Goal: Navigation & Orientation: Find specific page/section

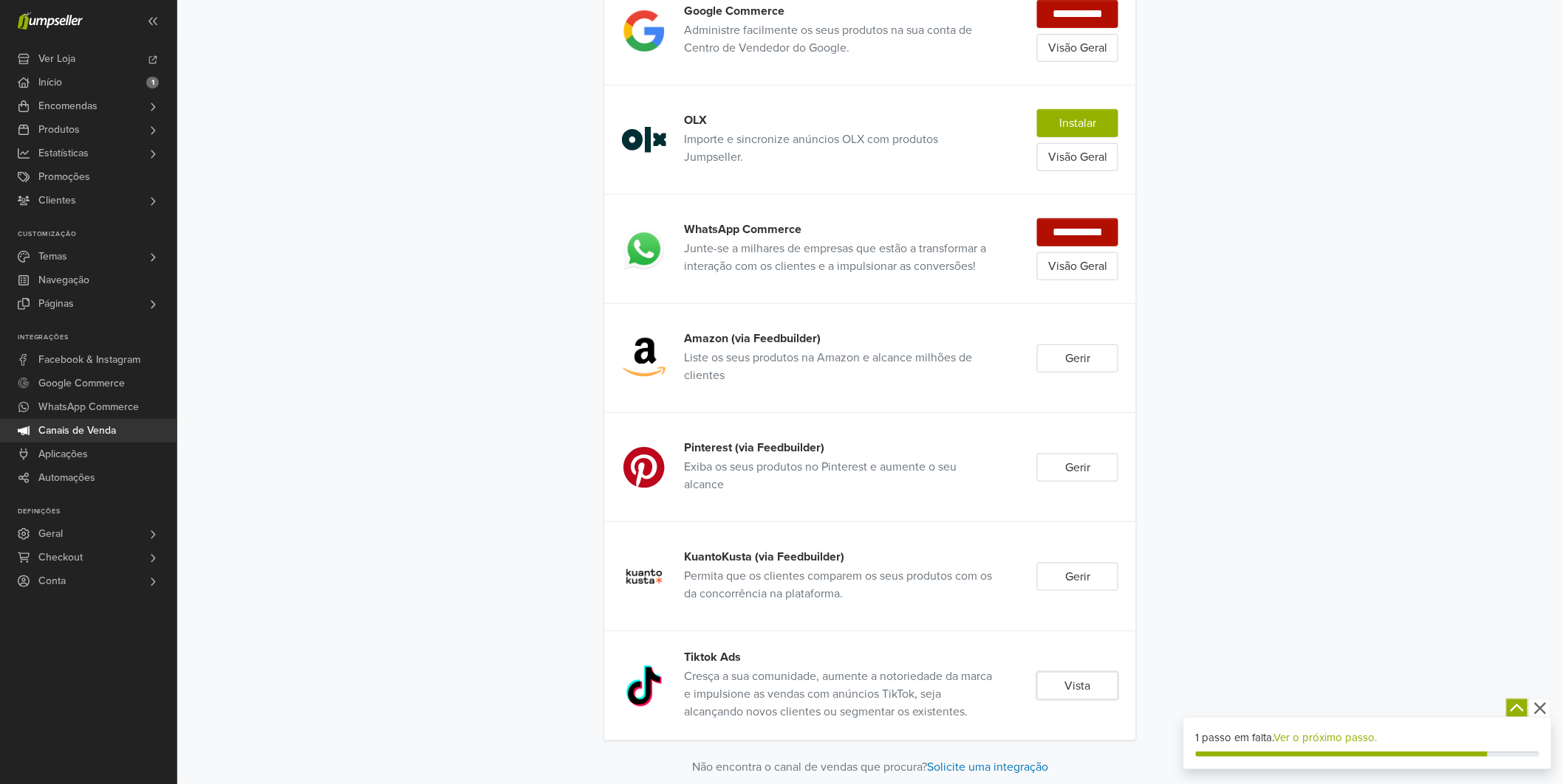
scroll to position [310, 0]
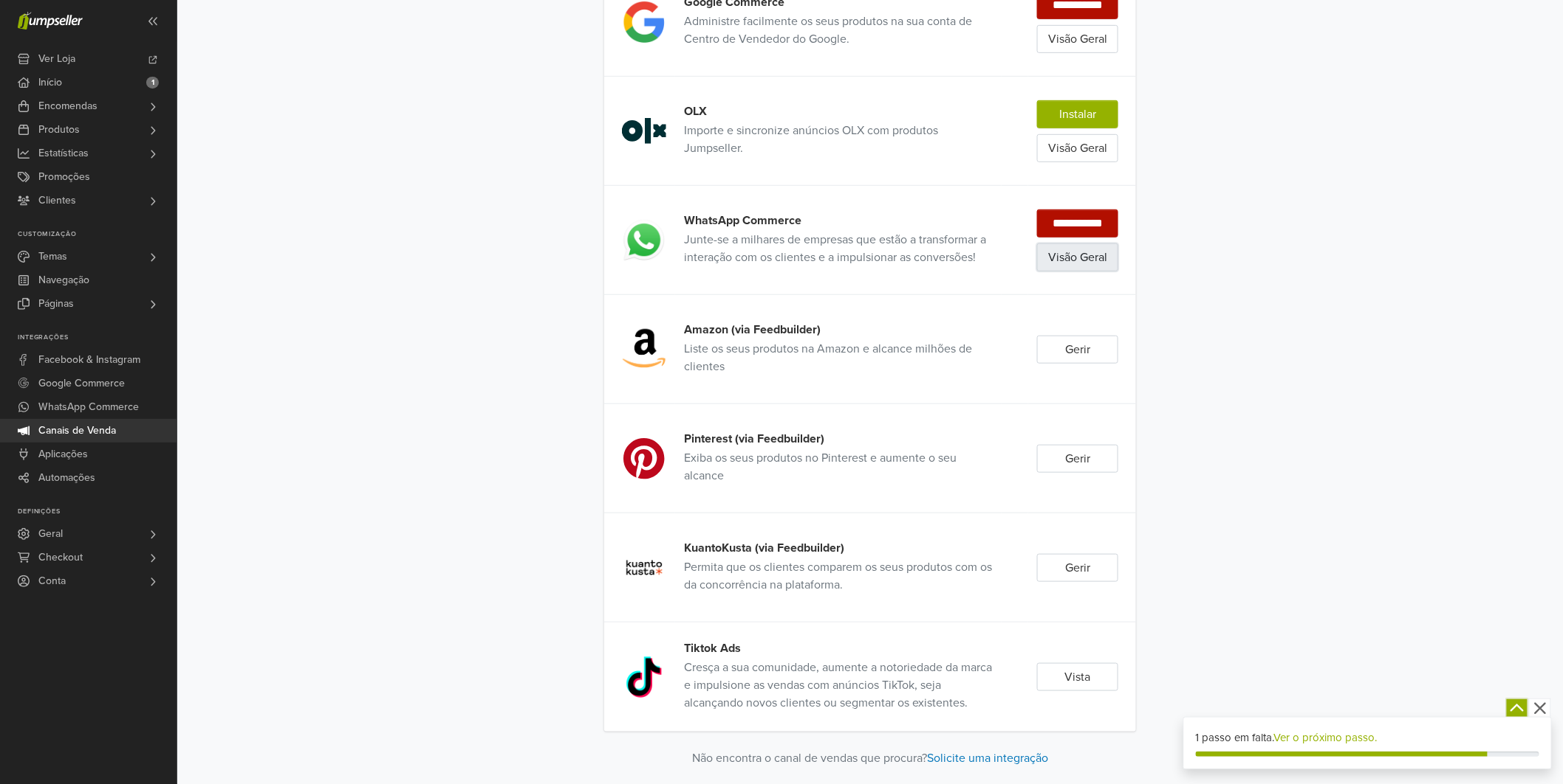
click at [1039, 262] on link "Visão Geral" at bounding box center [1076, 258] width 81 height 28
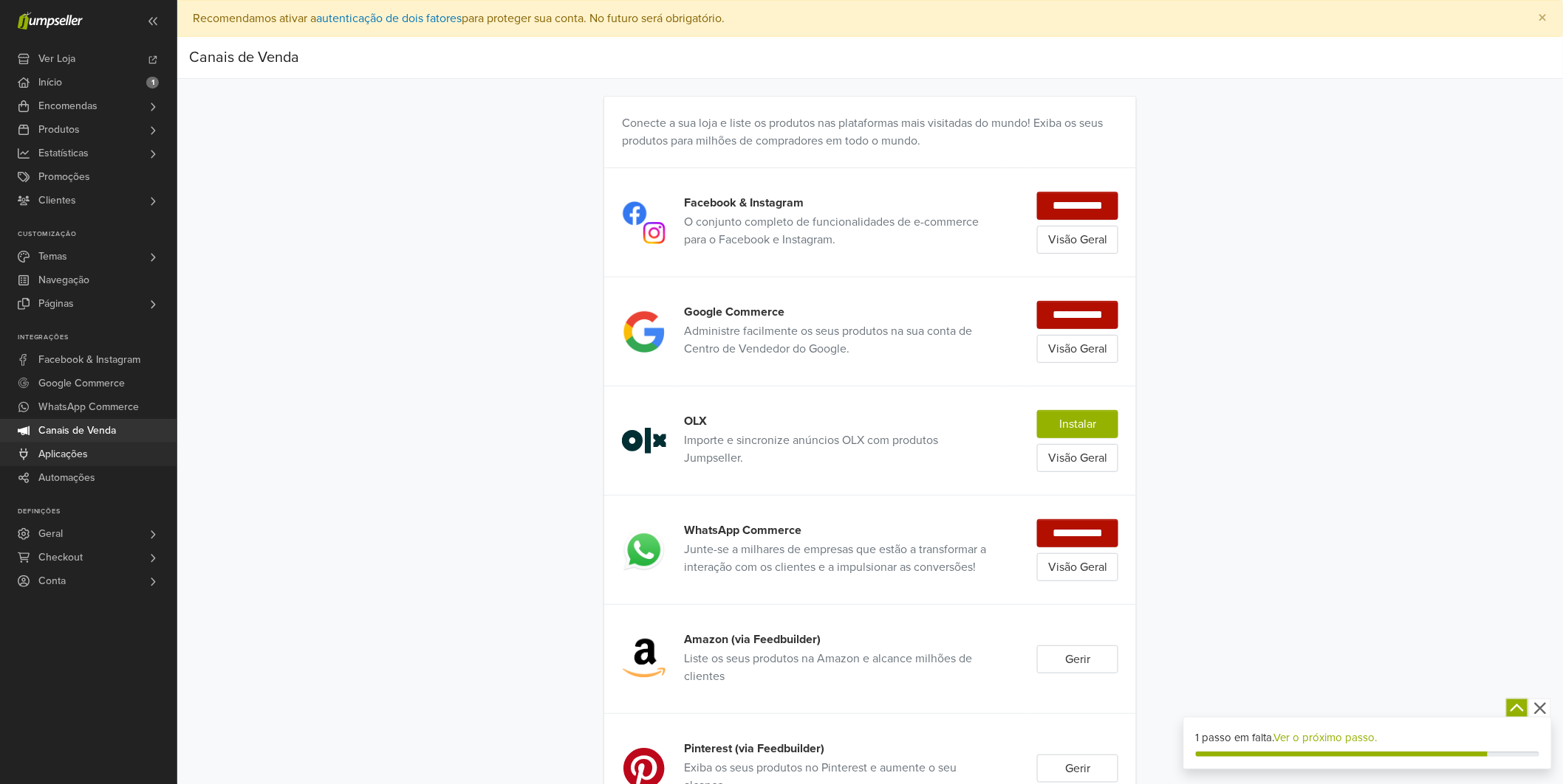
click at [90, 453] on link "Aplicações" at bounding box center [88, 454] width 177 height 24
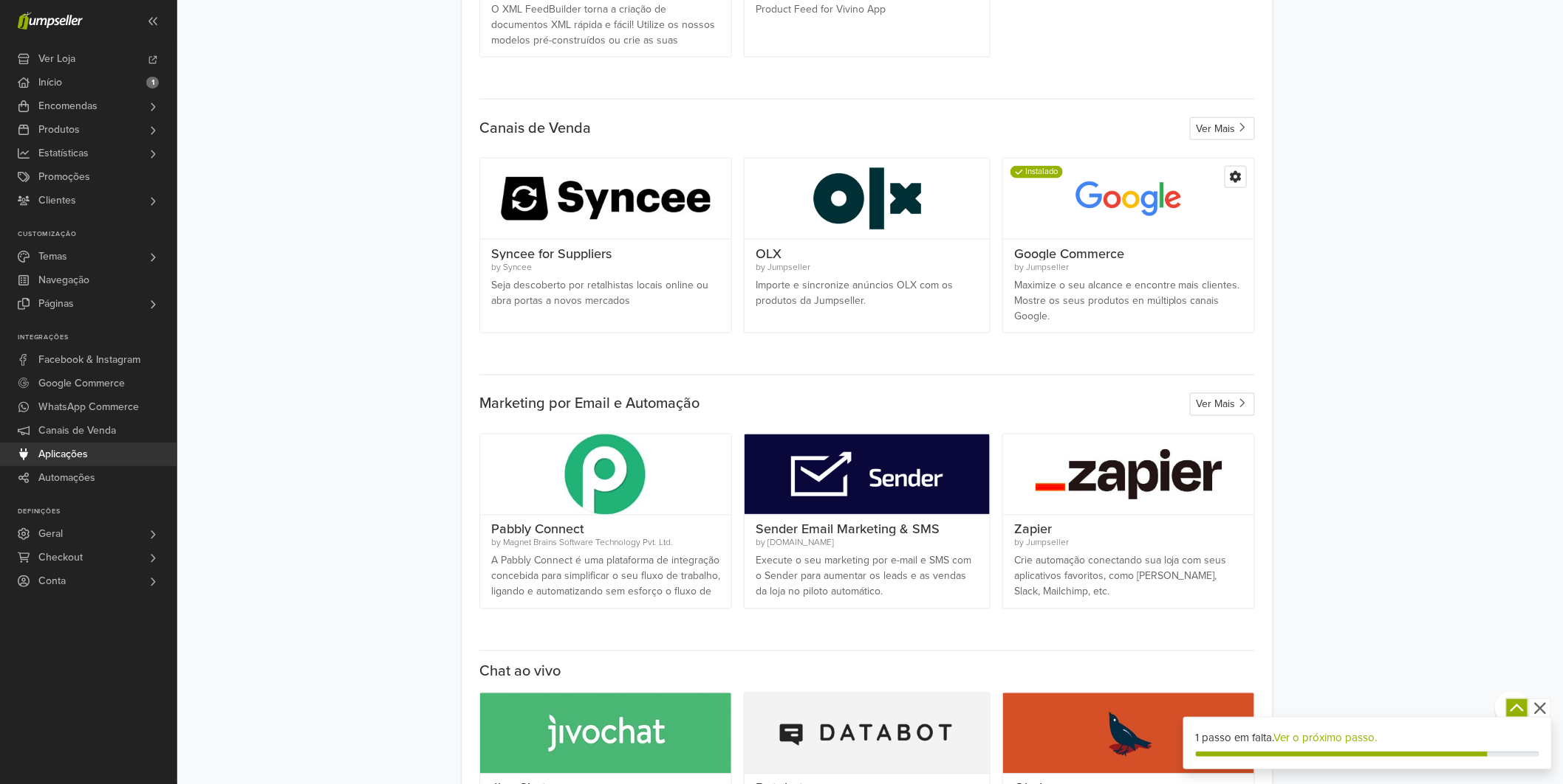
scroll to position [728, 0]
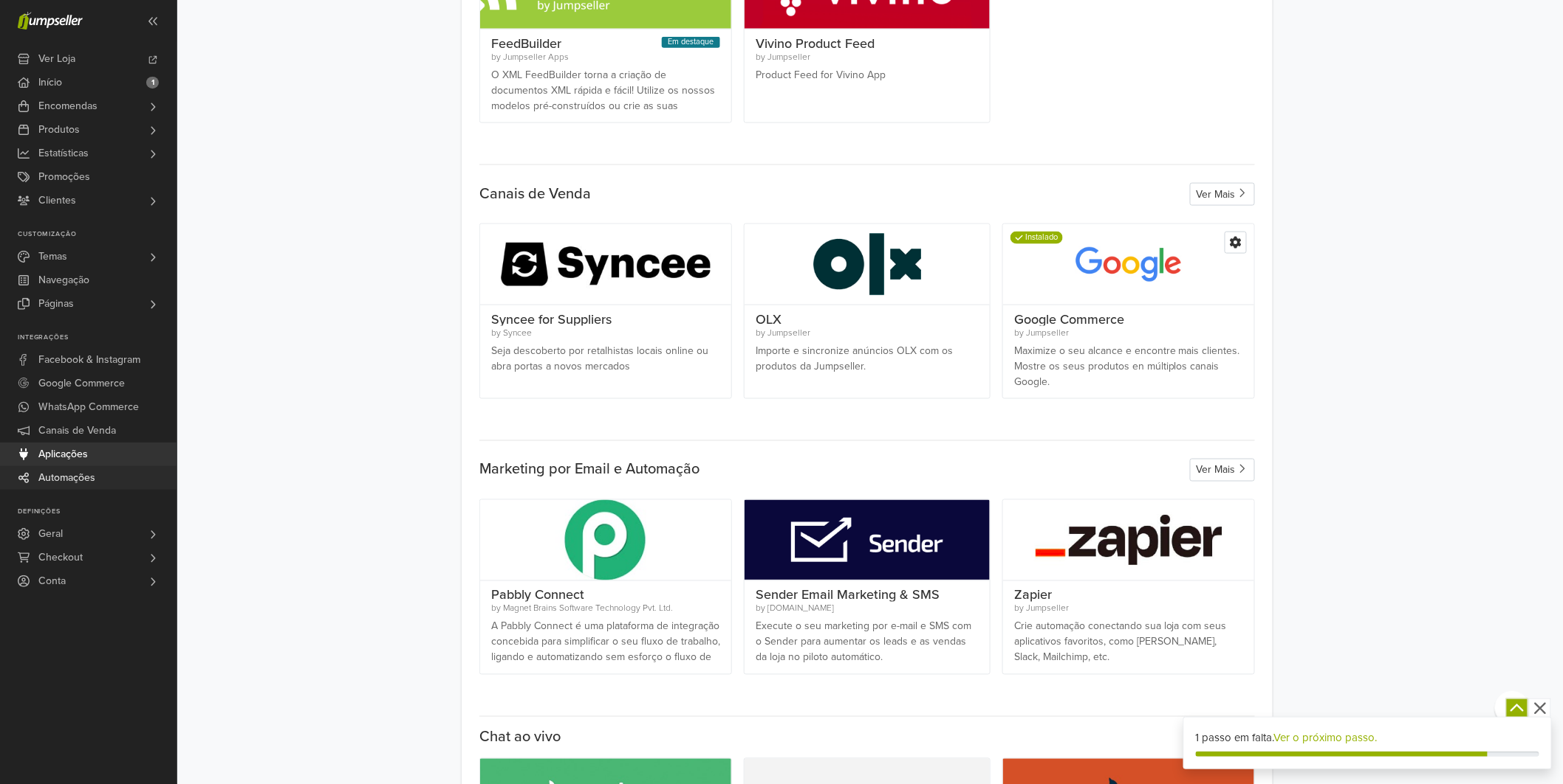
click at [103, 467] on link "Automações" at bounding box center [88, 478] width 177 height 24
